Goal: Transaction & Acquisition: Purchase product/service

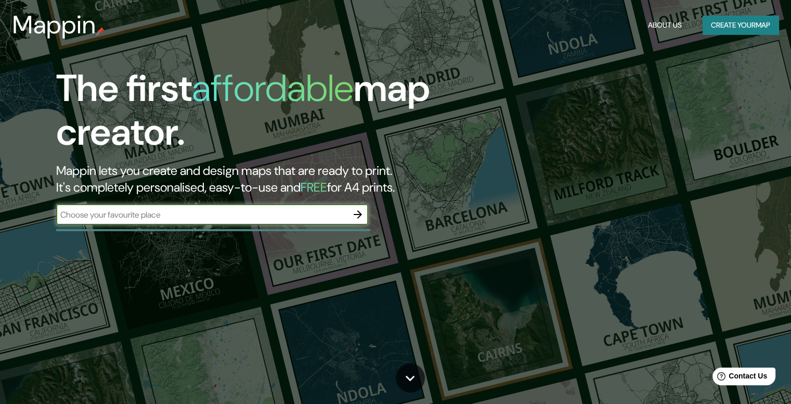
click at [141, 219] on input "text" at bounding box center [201, 215] width 291 height 12
type input "cusco"
drag, startPoint x: 376, startPoint y: 221, endPoint x: 360, endPoint y: 215, distance: 17.3
click at [374, 221] on div "The first affordable map creator. Mappin lets you create and design maps that a…" at bounding box center [254, 151] width 475 height 169
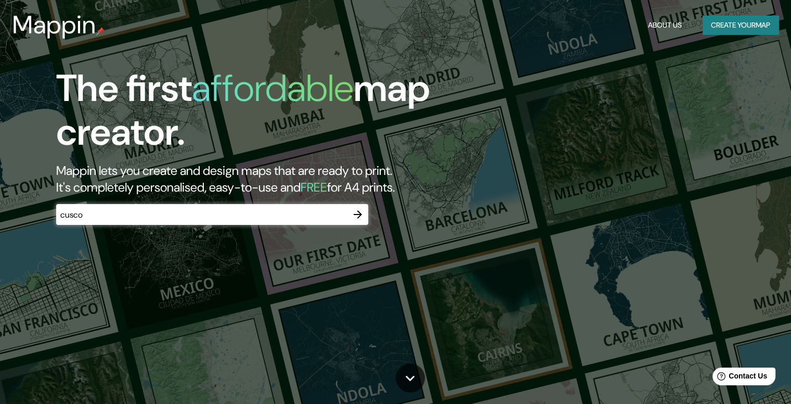
click at [360, 215] on icon "button" at bounding box center [358, 214] width 8 height 8
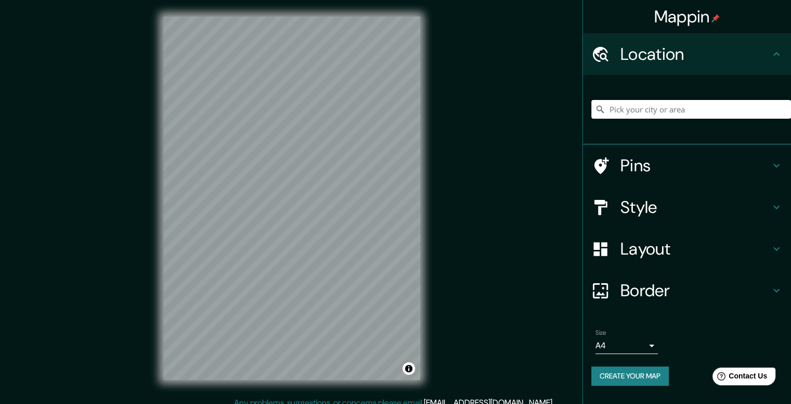
click at [649, 110] on input "Pick your city or area" at bounding box center [691, 109] width 200 height 19
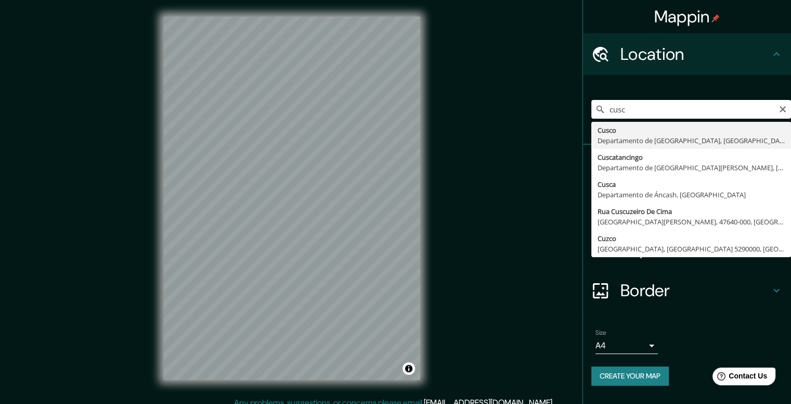
type input "Cusco, [GEOGRAPHIC_DATA], [GEOGRAPHIC_DATA]"
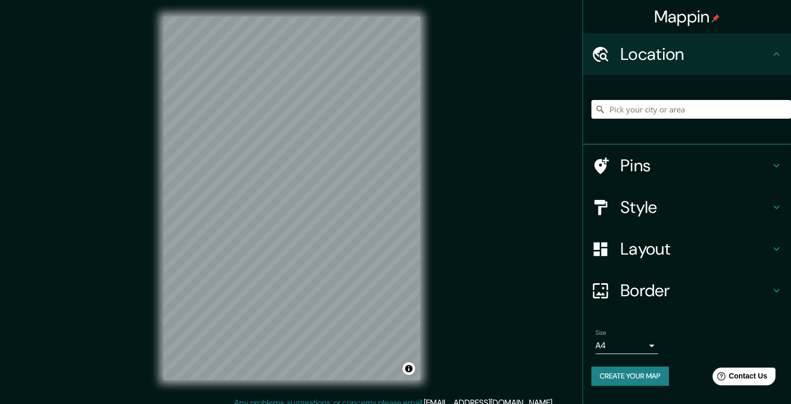
click at [660, 107] on input "Pick your city or area" at bounding box center [691, 109] width 200 height 19
type input "Cusco, [GEOGRAPHIC_DATA], [GEOGRAPHIC_DATA]"
click at [235, 198] on div at bounding box center [233, 200] width 8 height 8
drag, startPoint x: 235, startPoint y: 198, endPoint x: 131, endPoint y: 186, distance: 104.8
click at [131, 186] on div "Mappin Location [GEOGRAPHIC_DATA], [GEOGRAPHIC_DATA], [GEOGRAPHIC_DATA] [GEOGRA…" at bounding box center [395, 206] width 791 height 413
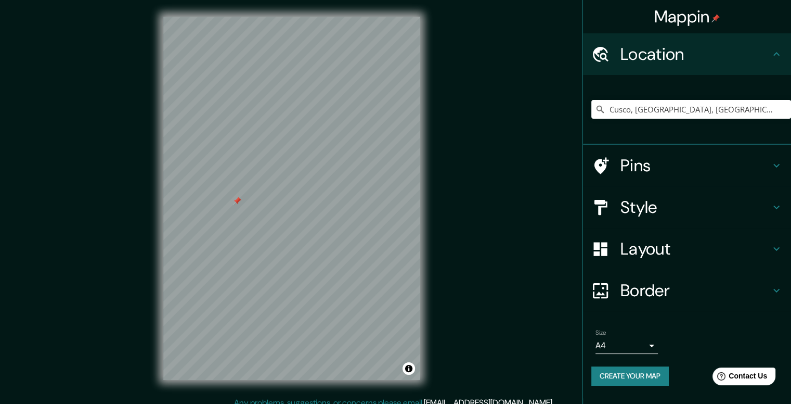
click at [131, 186] on div "Mappin Location [GEOGRAPHIC_DATA], [GEOGRAPHIC_DATA], [GEOGRAPHIC_DATA] [GEOGRA…" at bounding box center [395, 206] width 791 height 413
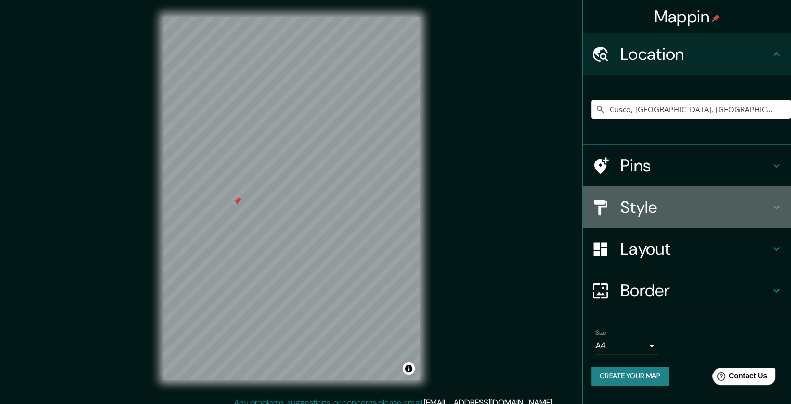
click at [620, 204] on h4 "Style" at bounding box center [695, 207] width 150 height 21
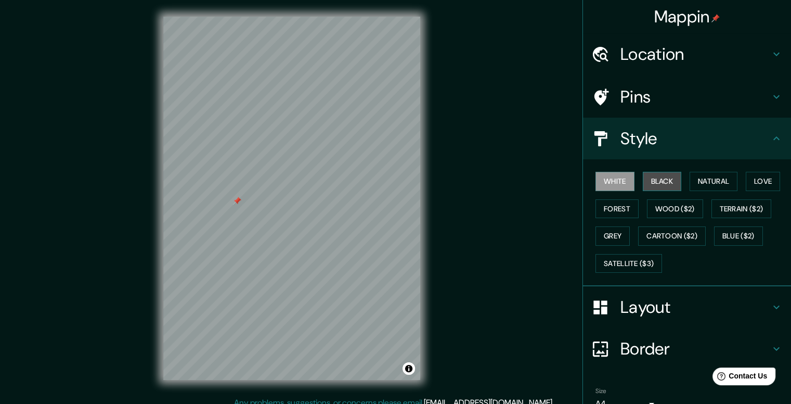
click at [651, 182] on button "Black" at bounding box center [662, 181] width 39 height 19
click at [611, 185] on button "White" at bounding box center [615, 181] width 39 height 19
click at [650, 186] on button "Black" at bounding box center [662, 181] width 39 height 19
click at [647, 207] on button "Wood ($2)" at bounding box center [675, 208] width 56 height 19
click at [649, 182] on button "Black" at bounding box center [662, 181] width 39 height 19
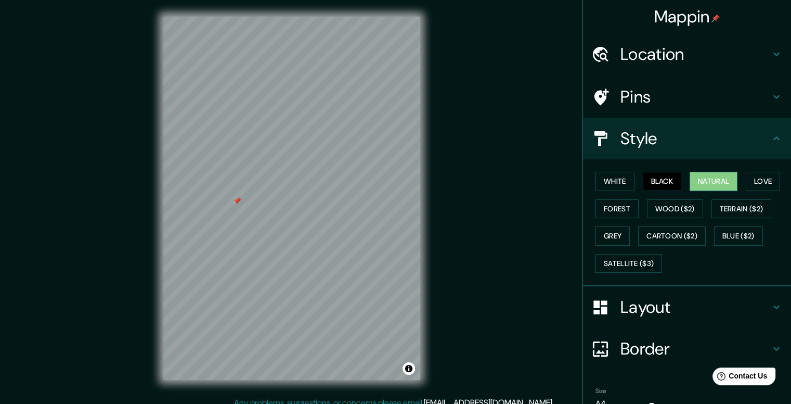
click at [706, 181] on button "Natural" at bounding box center [714, 181] width 48 height 19
click at [757, 185] on button "Love" at bounding box center [763, 181] width 34 height 19
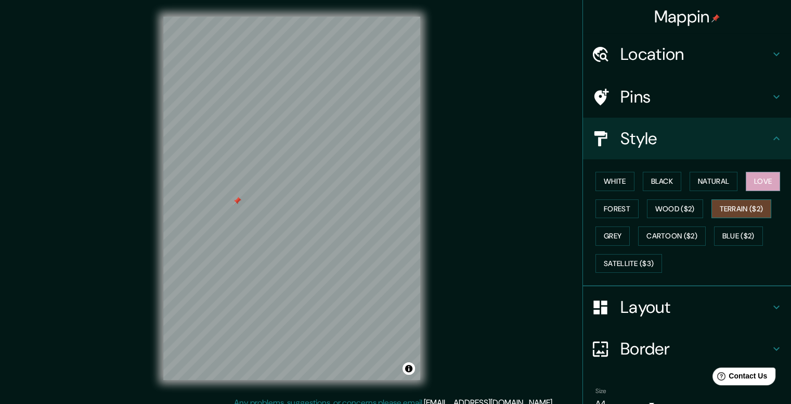
click at [749, 210] on button "Terrain ($2)" at bounding box center [742, 208] width 60 height 19
click at [731, 237] on button "Blue ($2)" at bounding box center [738, 235] width 49 height 19
click at [749, 184] on button "Love" at bounding box center [763, 181] width 34 height 19
click at [717, 180] on button "Natural" at bounding box center [714, 181] width 48 height 19
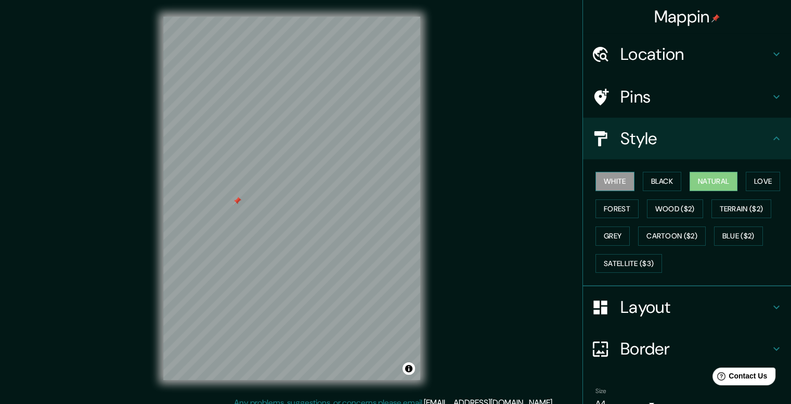
click at [613, 188] on button "White" at bounding box center [615, 181] width 39 height 19
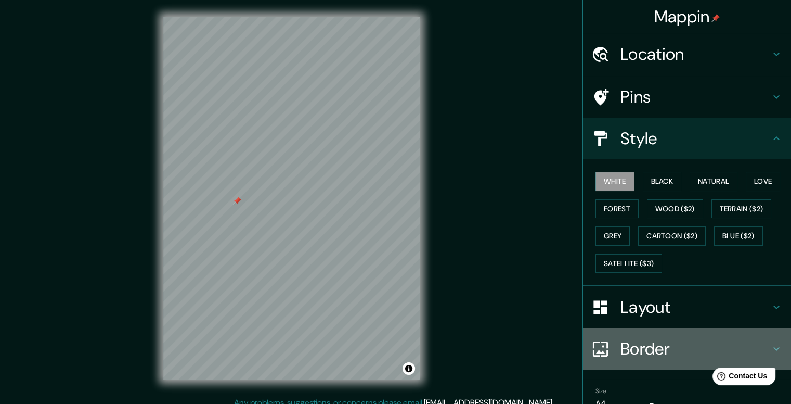
click at [652, 338] on h4 "Border" at bounding box center [695, 348] width 150 height 21
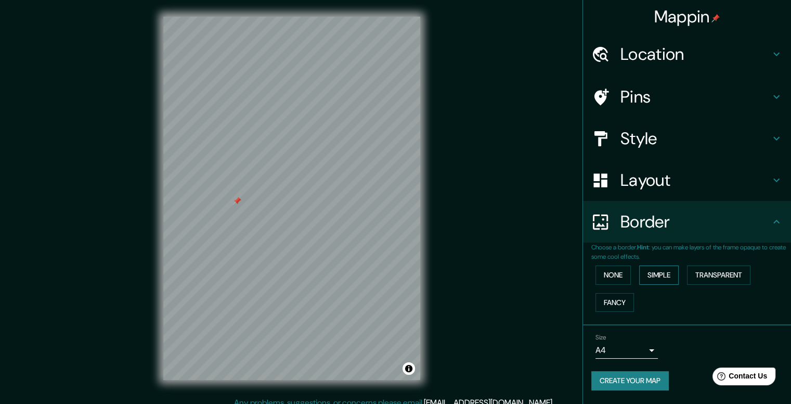
click at [679, 273] on button "Simple" at bounding box center [659, 274] width 40 height 19
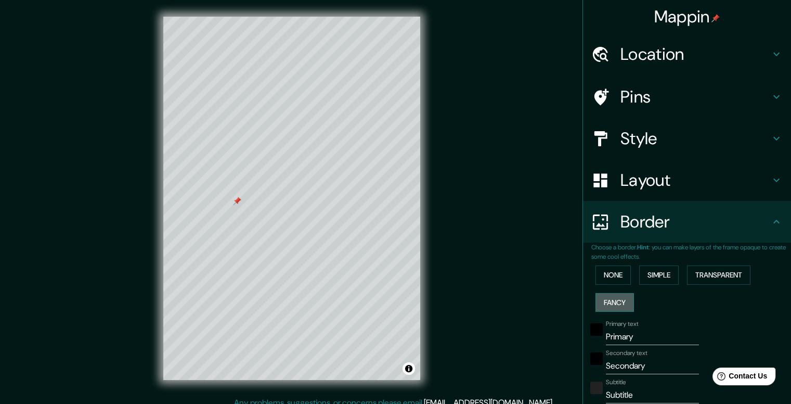
click at [606, 294] on button "Fancy" at bounding box center [615, 302] width 38 height 19
click at [604, 283] on button "None" at bounding box center [613, 274] width 35 height 19
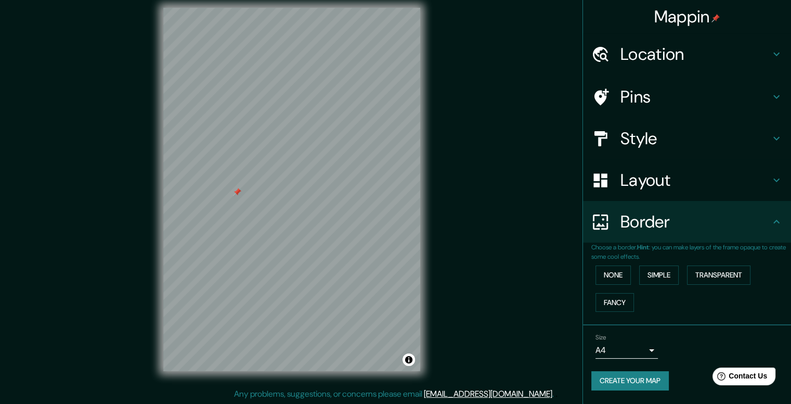
scroll to position [9, 0]
drag, startPoint x: 235, startPoint y: 192, endPoint x: 267, endPoint y: 190, distance: 31.8
click at [267, 190] on div at bounding box center [266, 187] width 8 height 8
drag, startPoint x: 269, startPoint y: 190, endPoint x: 281, endPoint y: 190, distance: 12.5
click at [281, 190] on div at bounding box center [278, 187] width 8 height 8
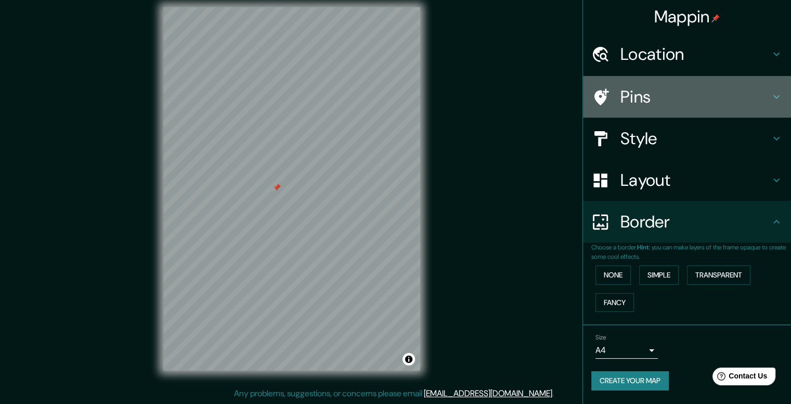
click at [627, 105] on h4 "Pins" at bounding box center [695, 96] width 150 height 21
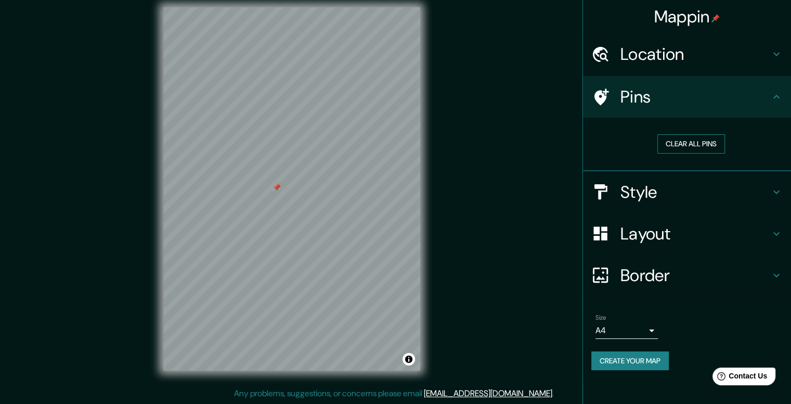
click at [681, 147] on button "Clear all pins" at bounding box center [691, 143] width 68 height 19
click at [468, 209] on div "Mappin Location [GEOGRAPHIC_DATA], [GEOGRAPHIC_DATA], [GEOGRAPHIC_DATA] [GEOGRA…" at bounding box center [395, 197] width 791 height 413
click at [608, 360] on button "Create your map" at bounding box center [629, 360] width 77 height 19
click at [624, 361] on button "Create your map" at bounding box center [629, 360] width 77 height 19
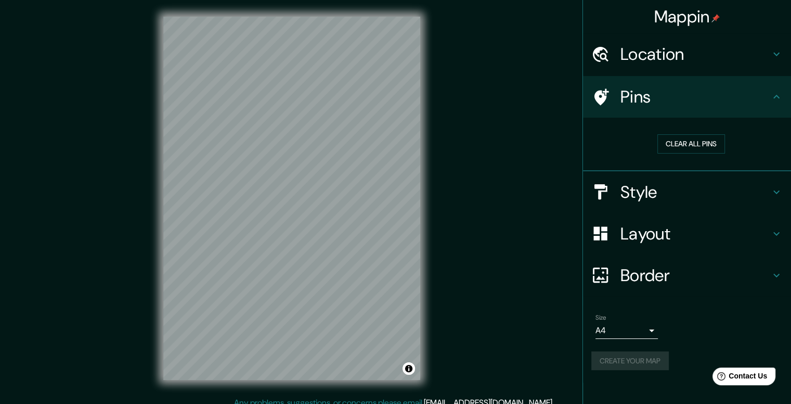
scroll to position [0, 0]
click at [671, 70] on div "Location" at bounding box center [687, 54] width 208 height 42
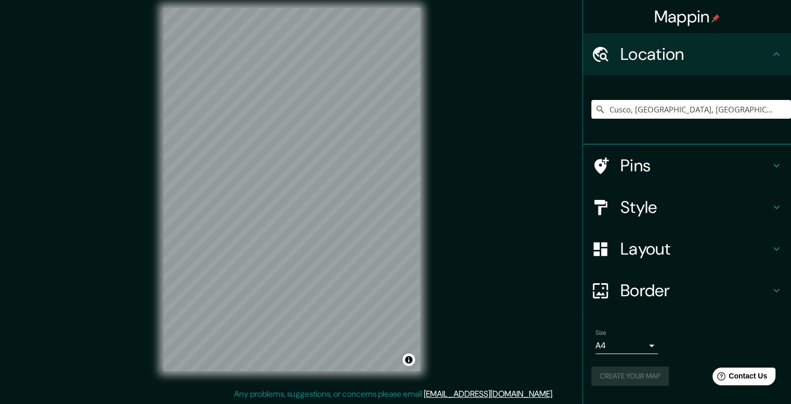
scroll to position [9, 0]
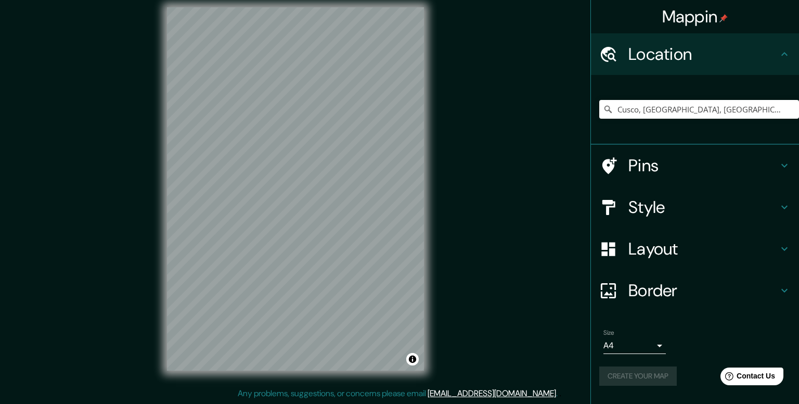
click at [641, 352] on body "Mappin Location [GEOGRAPHIC_DATA], [GEOGRAPHIC_DATA], [GEOGRAPHIC_DATA] [GEOGRA…" at bounding box center [399, 193] width 799 height 404
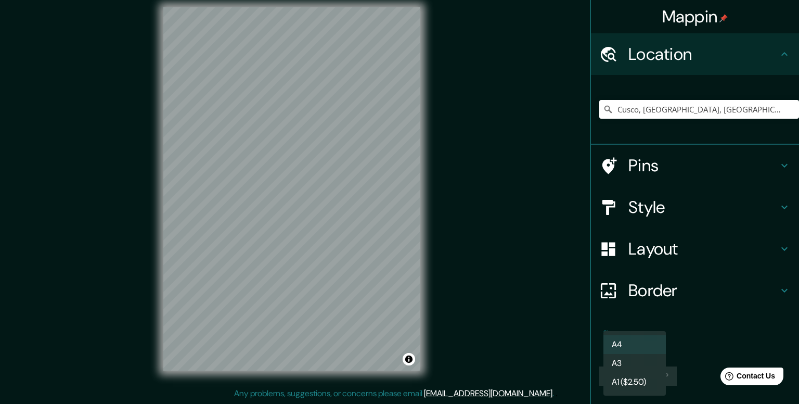
click at [626, 346] on li "A4" at bounding box center [634, 344] width 62 height 19
